Goal: Navigation & Orientation: Find specific page/section

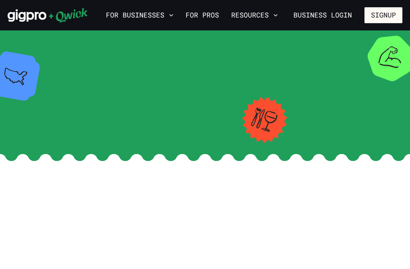
click at [21, 13] on icon at bounding box center [27, 16] width 39 height 13
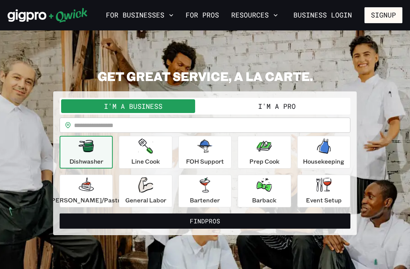
click at [165, 21] on button "For Businesses" at bounding box center [140, 15] width 74 height 13
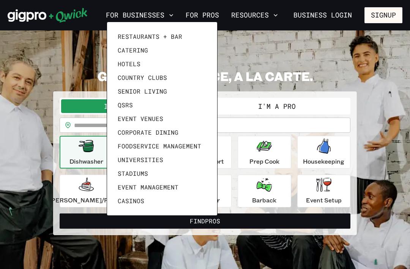
click at [162, 21] on div at bounding box center [205, 134] width 410 height 269
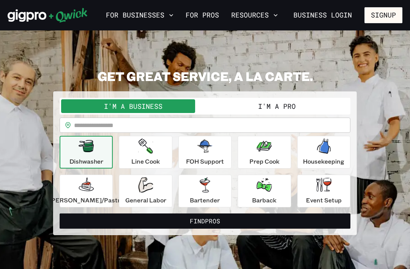
click at [208, 16] on link "For Pros" at bounding box center [203, 15] width 40 height 13
